Goal: Information Seeking & Learning: Check status

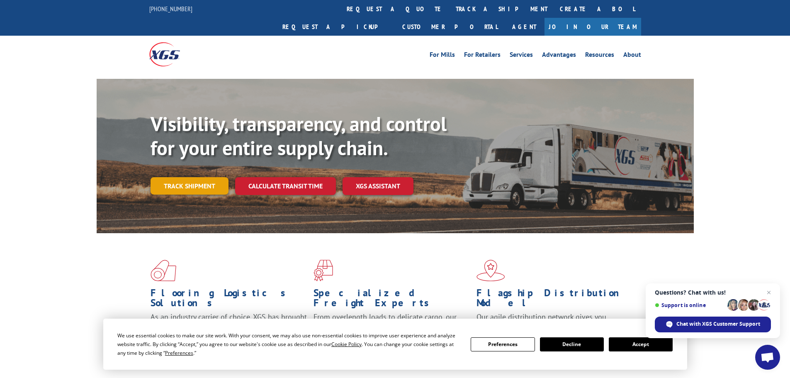
click at [194, 177] on link "Track shipment" at bounding box center [190, 185] width 78 height 17
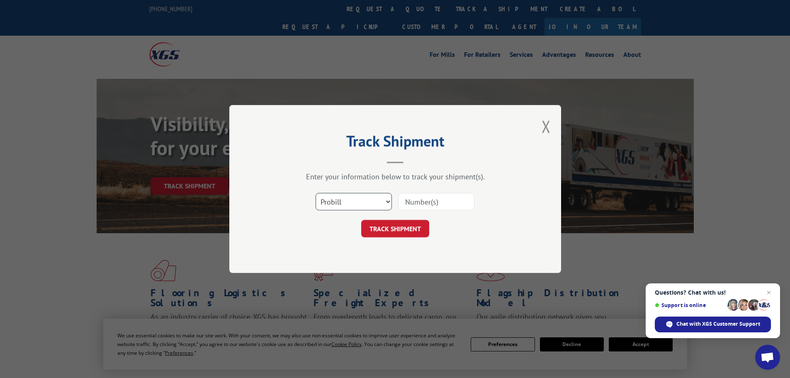
click at [381, 202] on select "Select category... Probill BOL PO" at bounding box center [354, 201] width 76 height 17
select select "bol"
click at [316, 193] on select "Select category... Probill BOL PO" at bounding box center [354, 201] width 76 height 17
click at [423, 199] on input at bounding box center [436, 201] width 76 height 17
paste input "5522279"
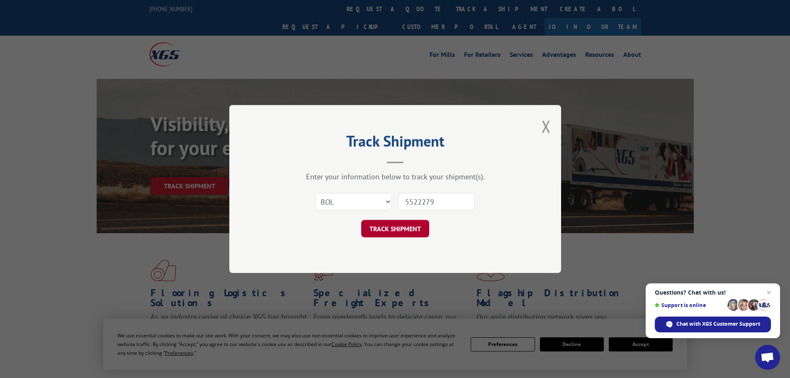
type input "5522279"
click at [408, 228] on button "TRACK SHIPMENT" at bounding box center [395, 228] width 68 height 17
